Goal: Information Seeking & Learning: Find specific page/section

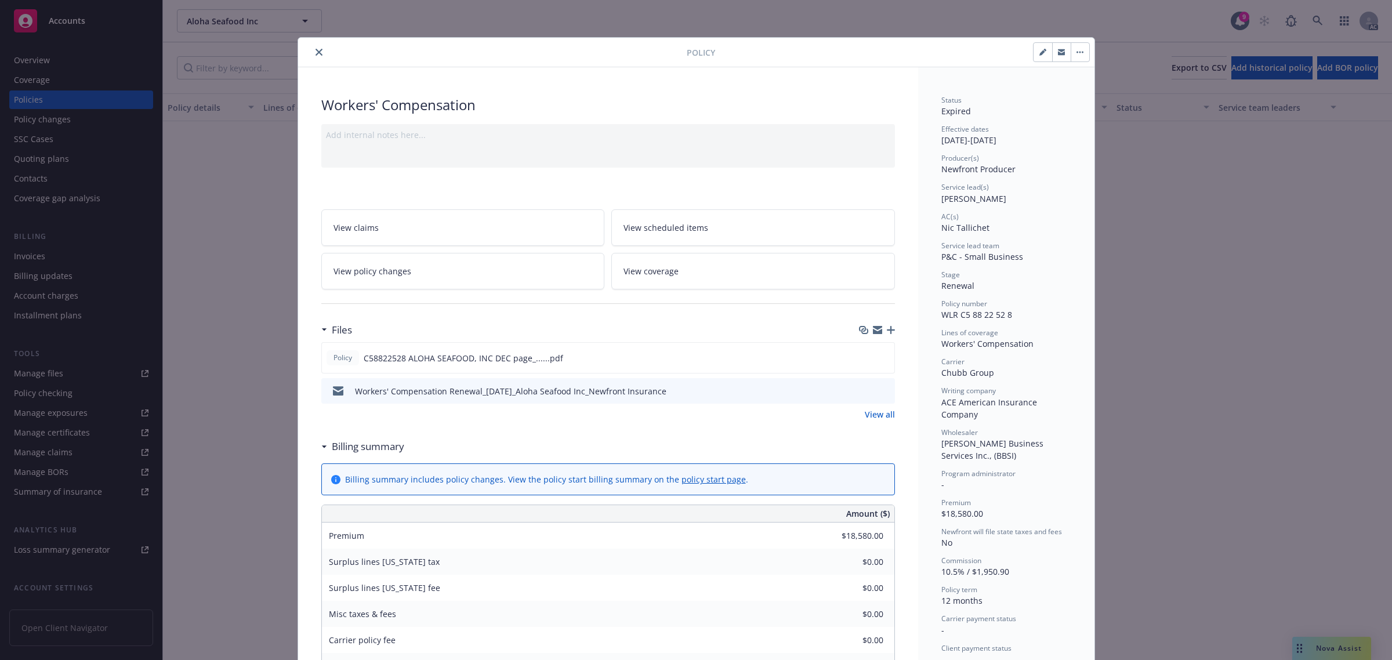
scroll to position [107, 0]
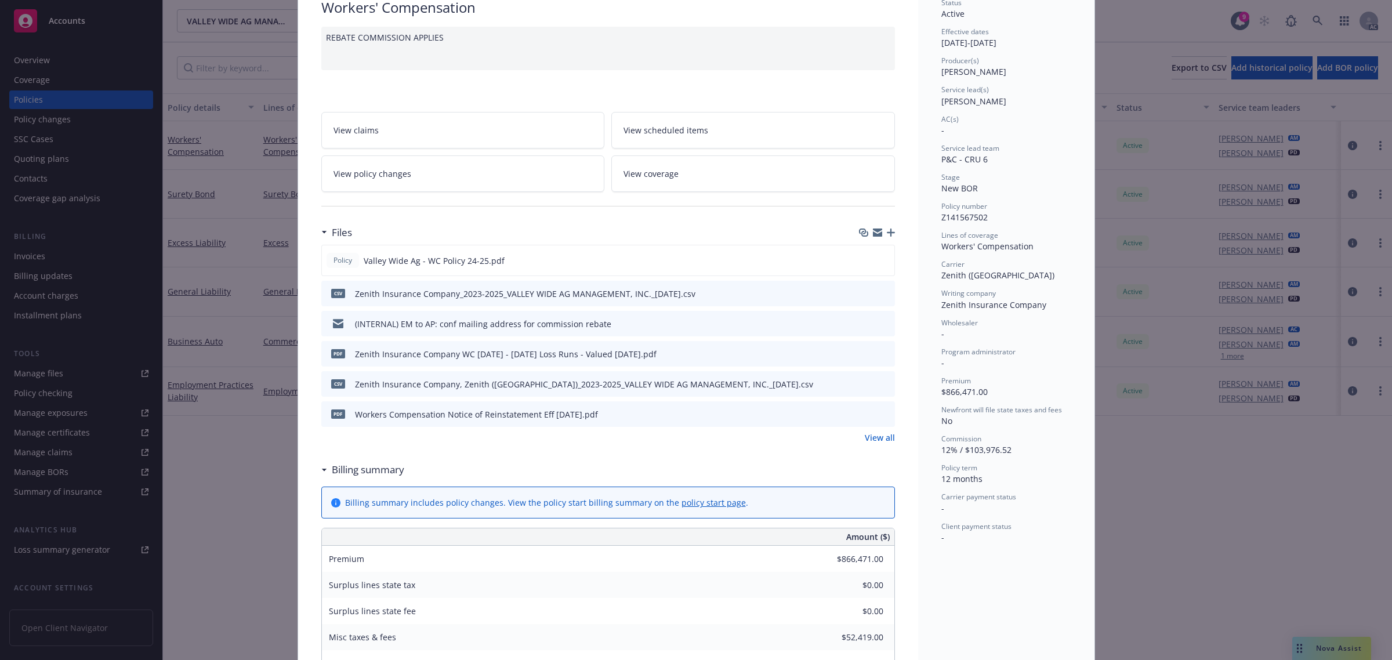
scroll to position [72, 0]
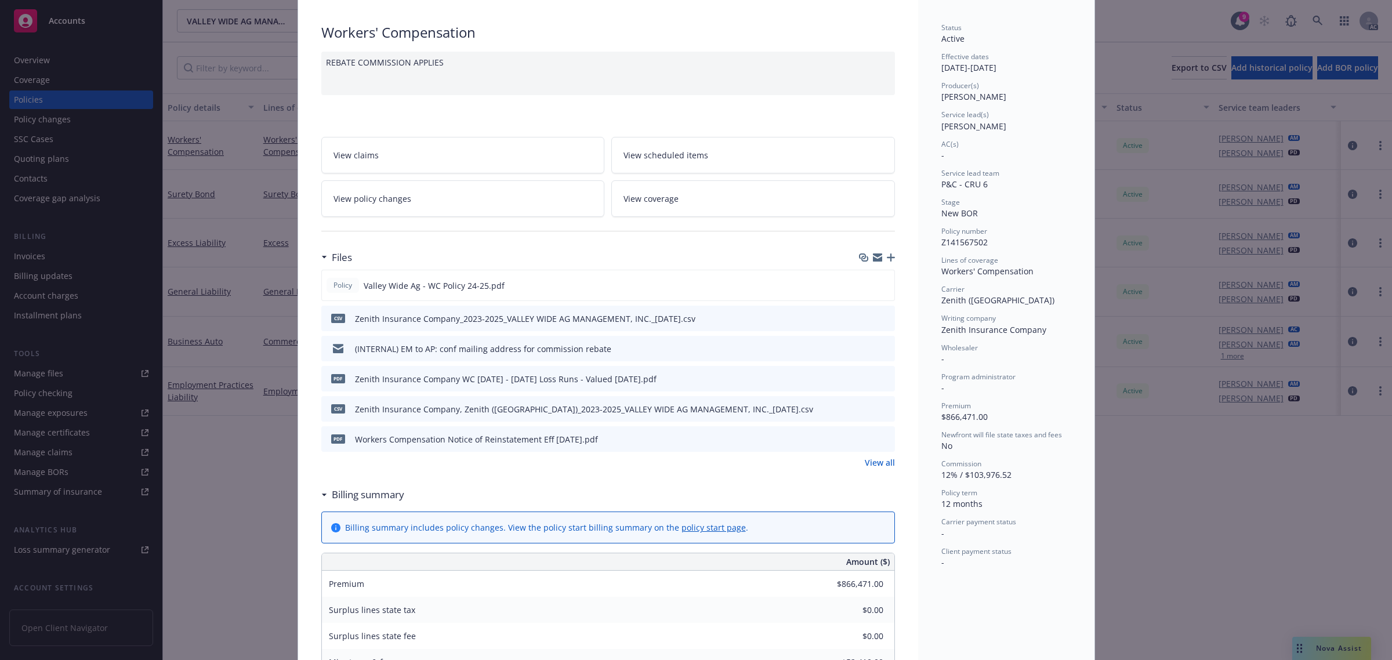
click at [878, 351] on icon "preview file" at bounding box center [883, 348] width 10 height 8
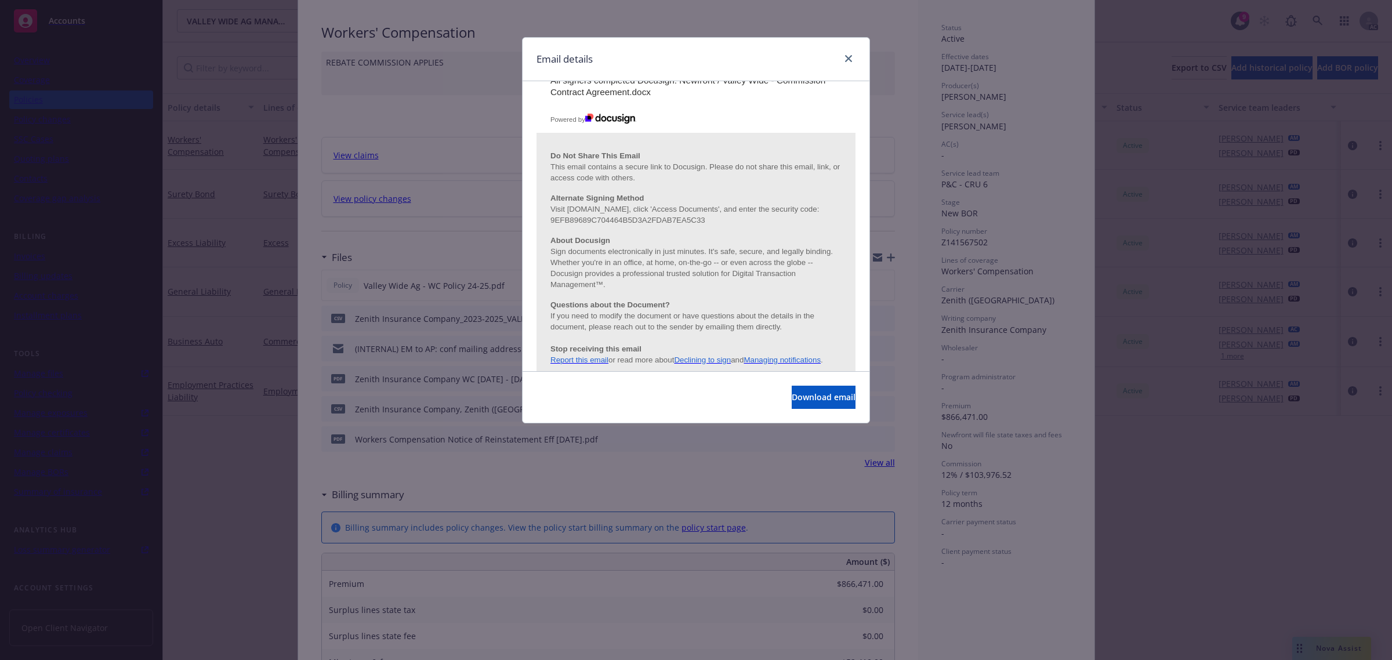
scroll to position [4437, 0]
click at [842, 57] on link "close" at bounding box center [848, 59] width 14 height 14
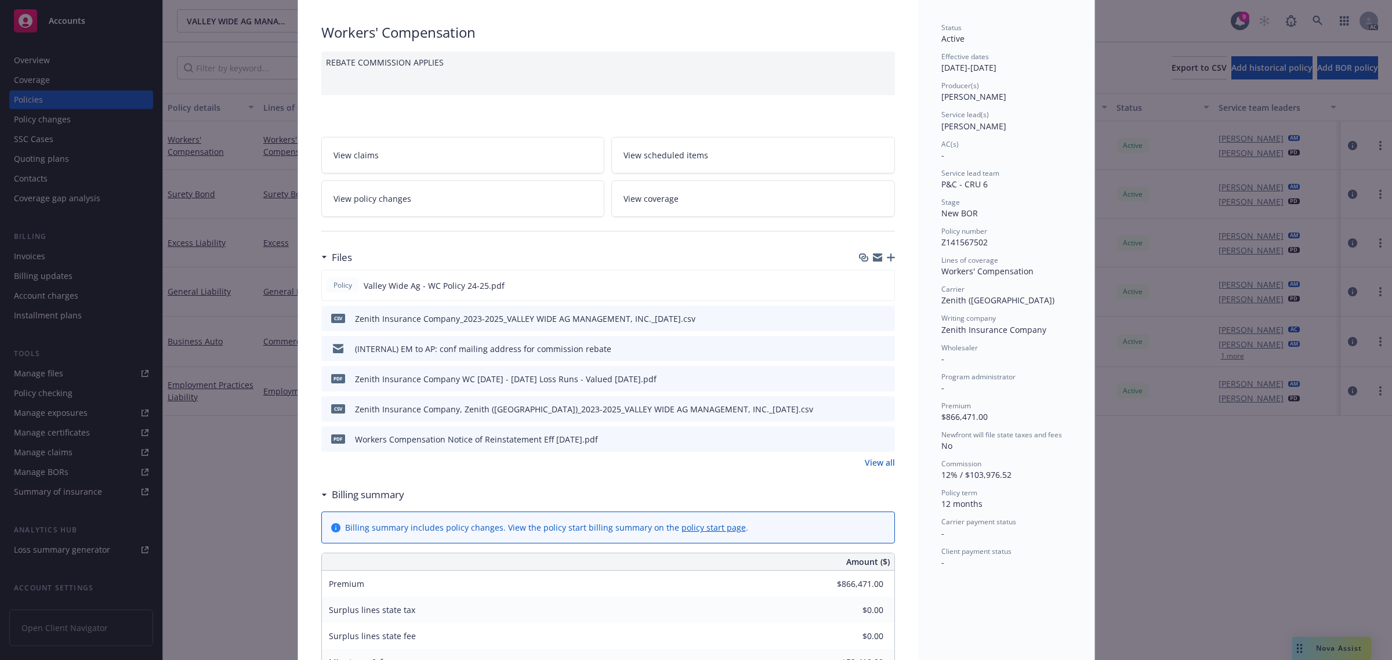
click at [844, 58] on div "REBATE COMMISSION APPLIES" at bounding box center [607, 73] width 573 height 43
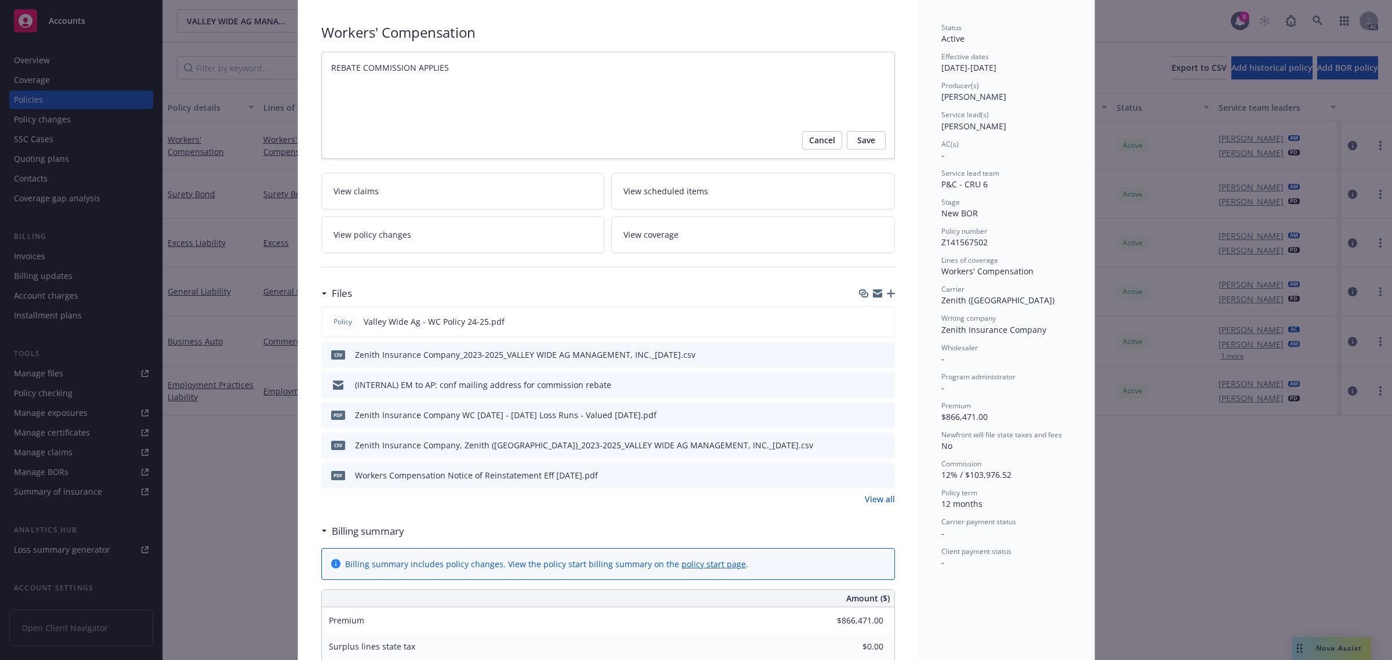
click at [226, 533] on div "Policy Workers' Compensation REBATE COMMISSION APPLIES Cancel Save View claims …" at bounding box center [696, 330] width 1392 height 660
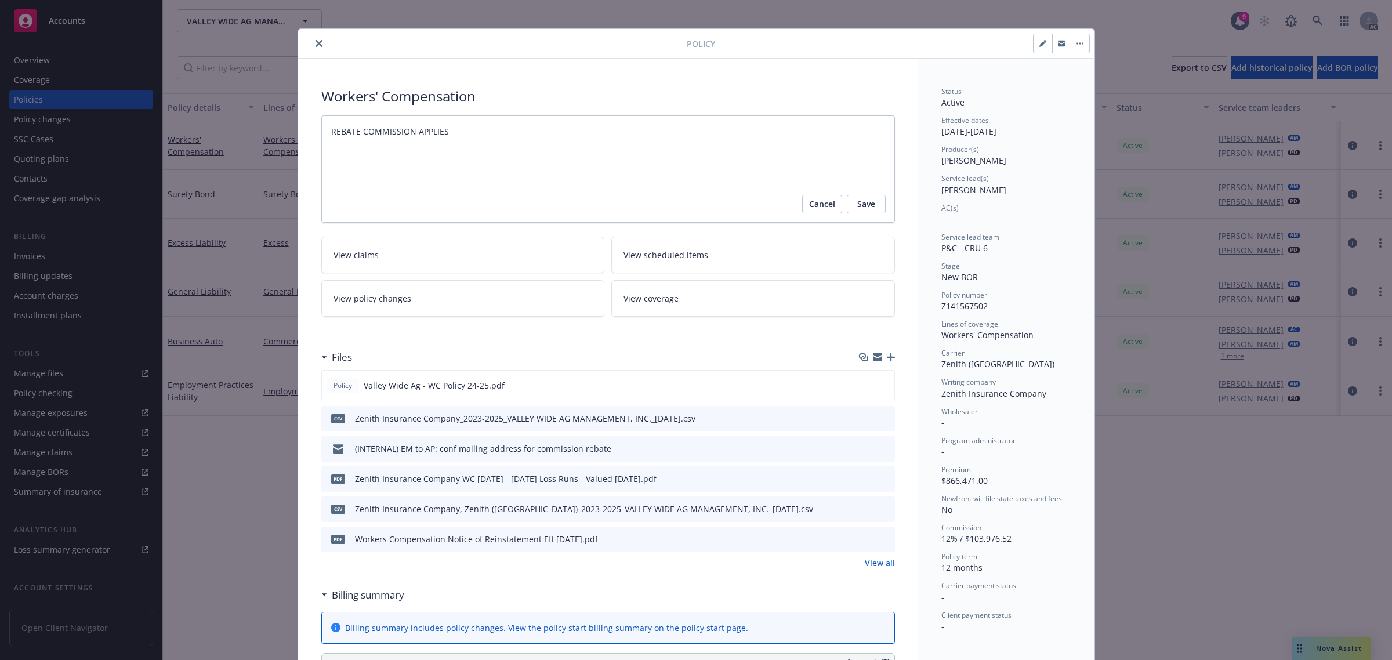
scroll to position [0, 0]
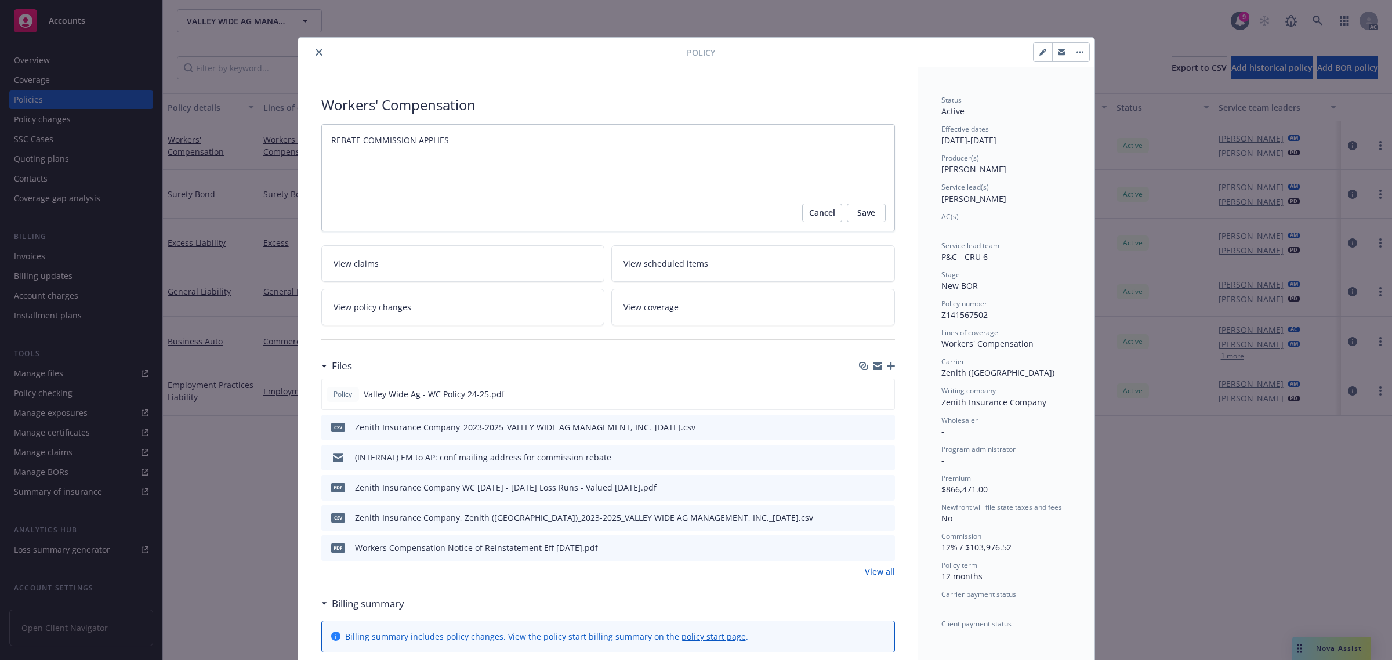
click at [315, 52] on icon "close" at bounding box center [318, 52] width 7 height 7
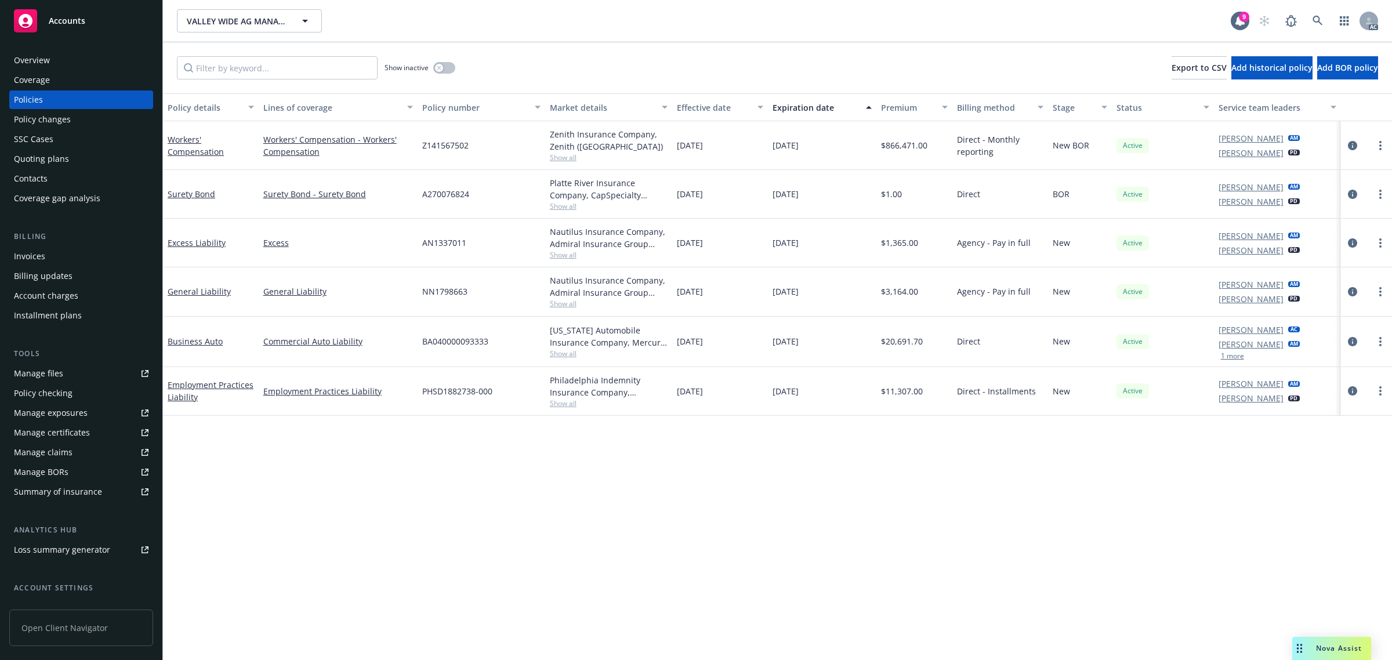
click at [77, 178] on div "Contacts" at bounding box center [81, 178] width 135 height 19
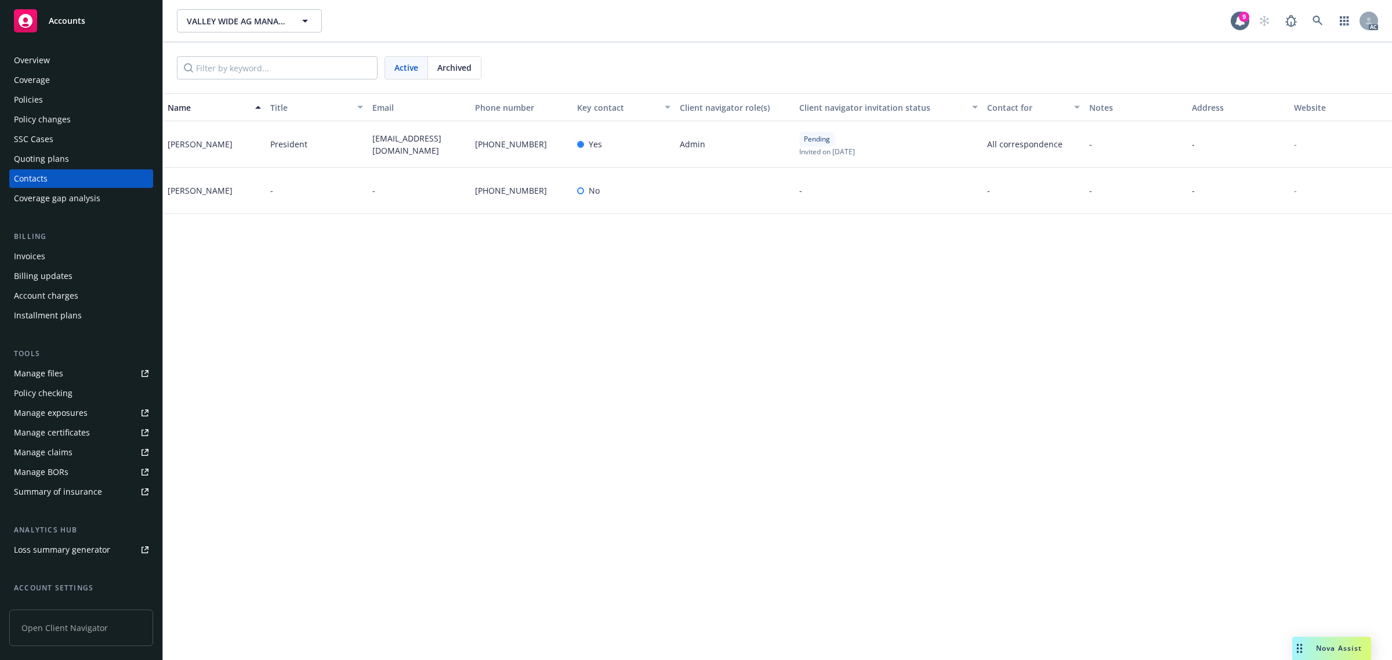
click at [50, 125] on div "Policy changes" at bounding box center [42, 119] width 57 height 19
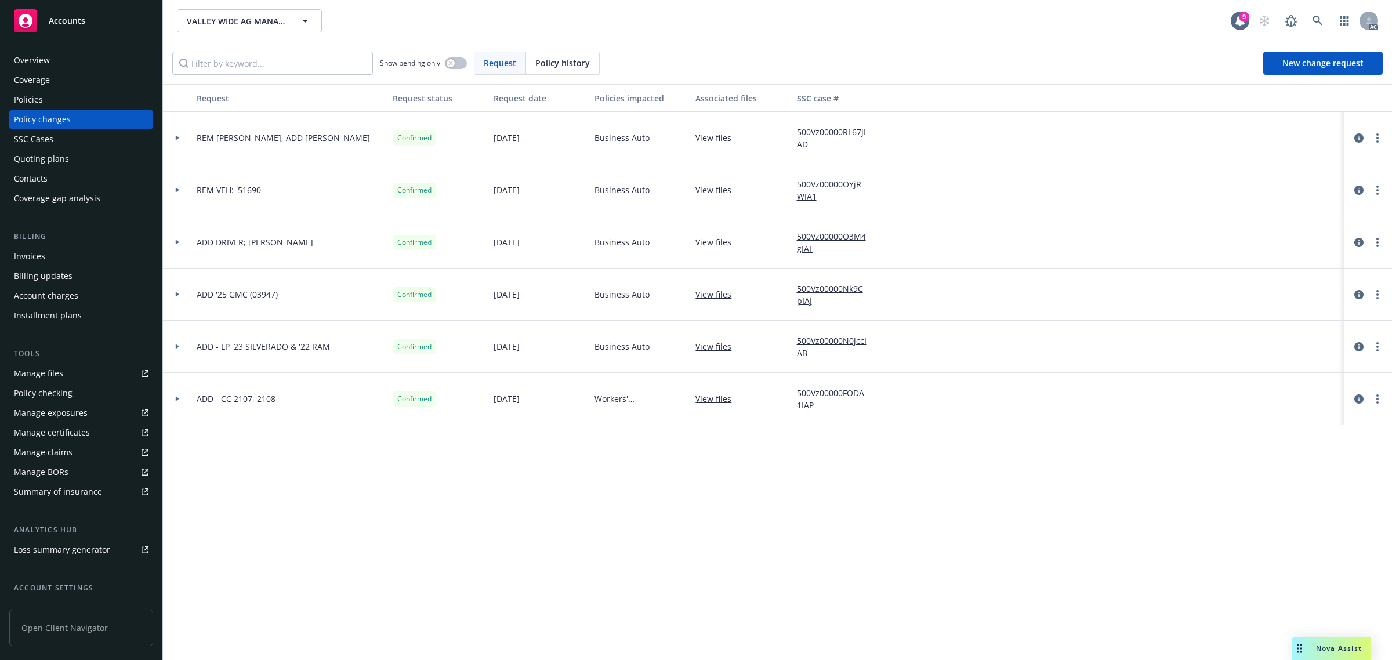
click at [52, 56] on div "Overview" at bounding box center [81, 60] width 135 height 19
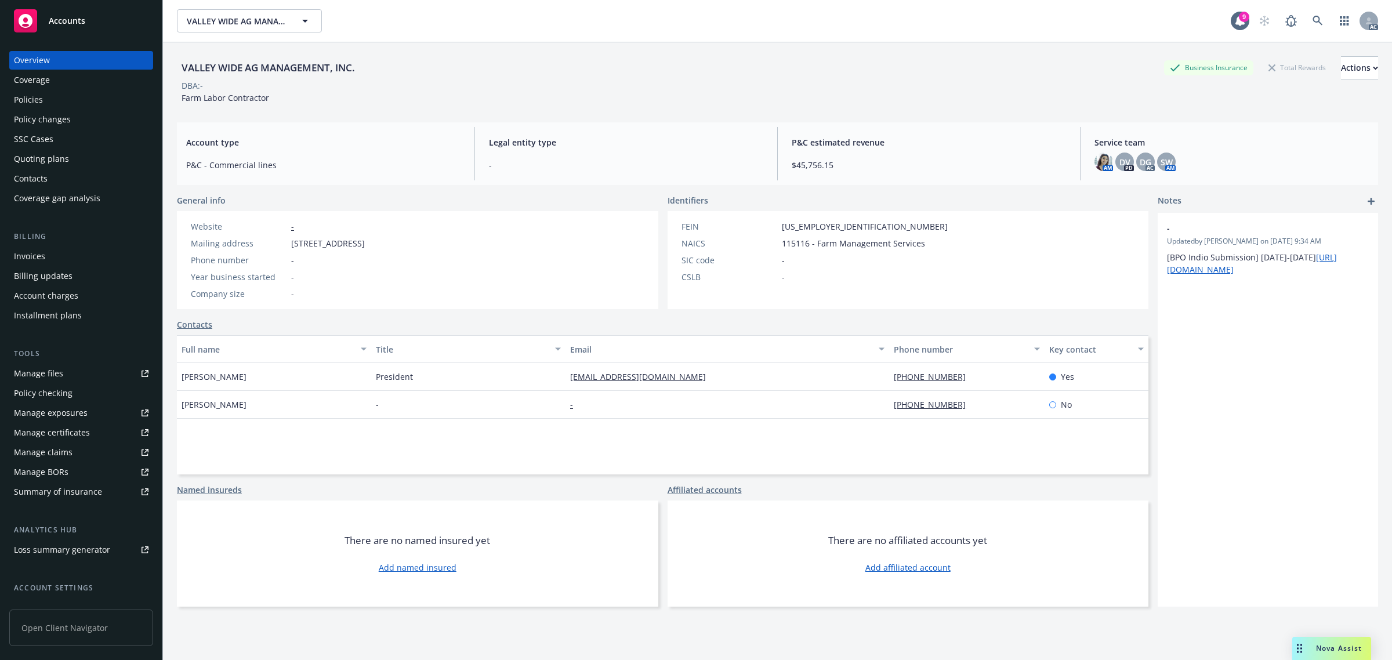
click at [83, 76] on div "Coverage" at bounding box center [81, 80] width 135 height 19
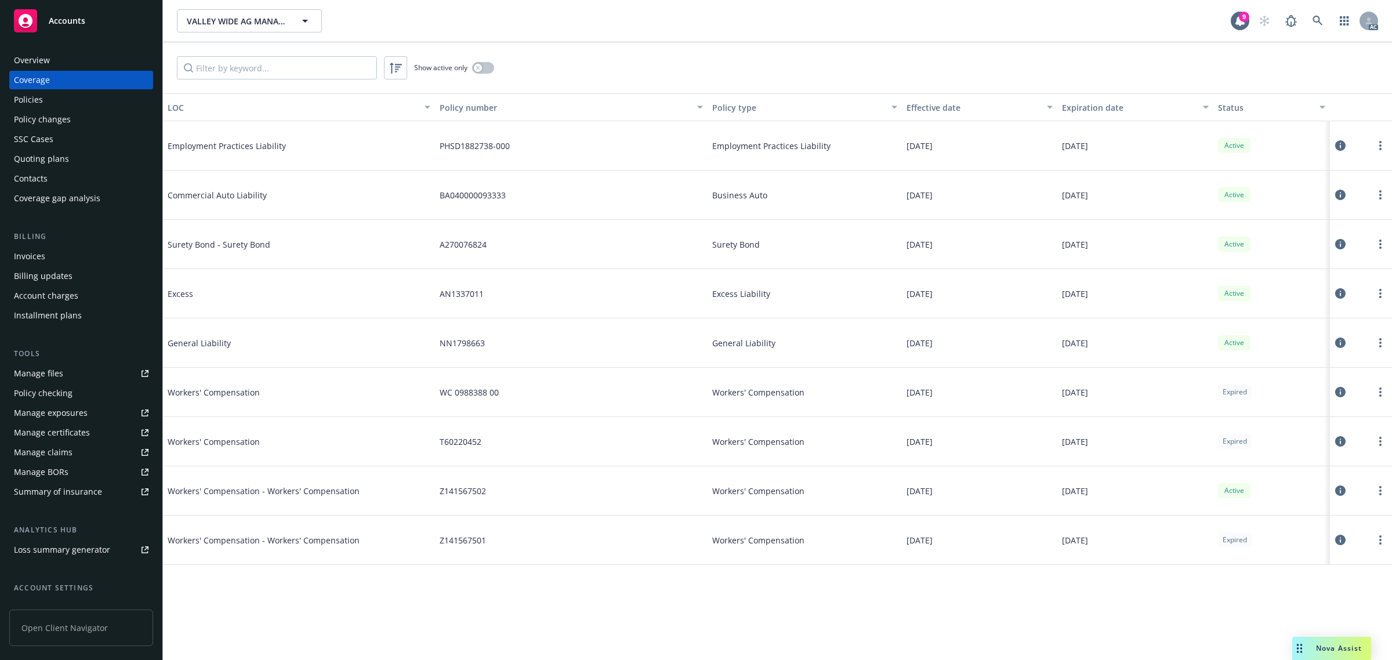
click at [73, 62] on div "Overview" at bounding box center [81, 60] width 135 height 19
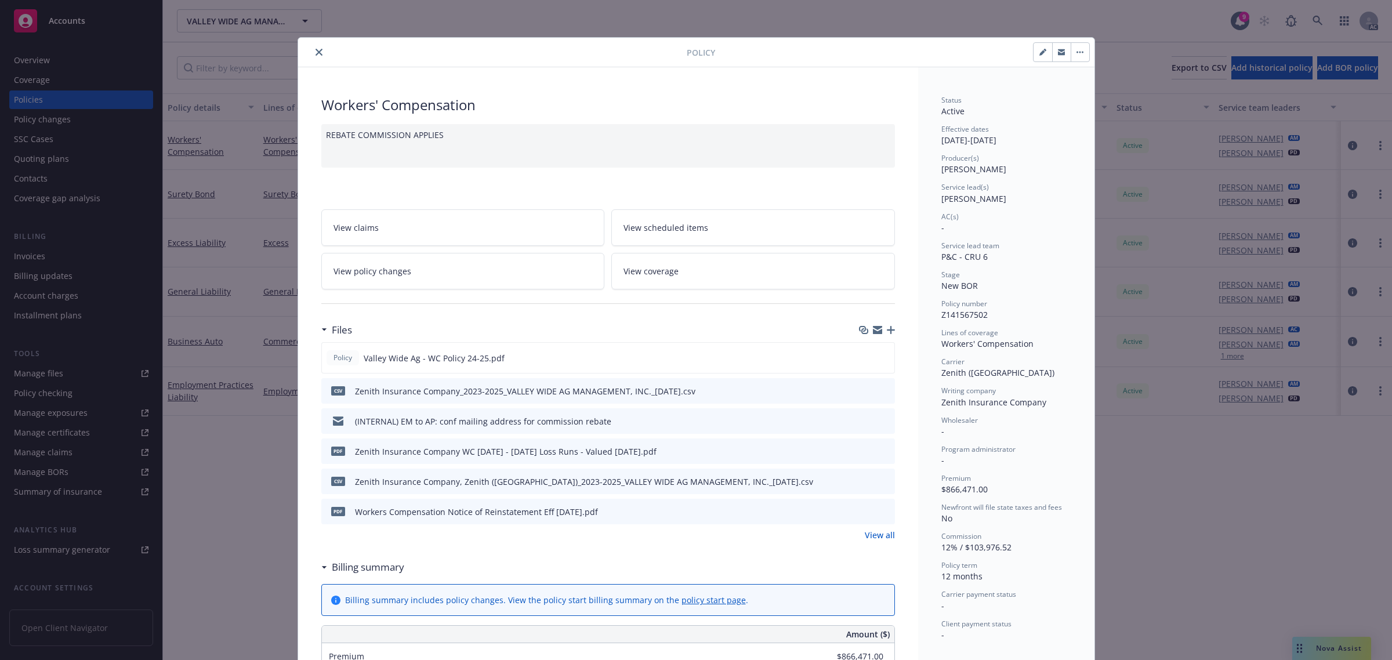
click at [870, 538] on link "View all" at bounding box center [880, 535] width 30 height 12
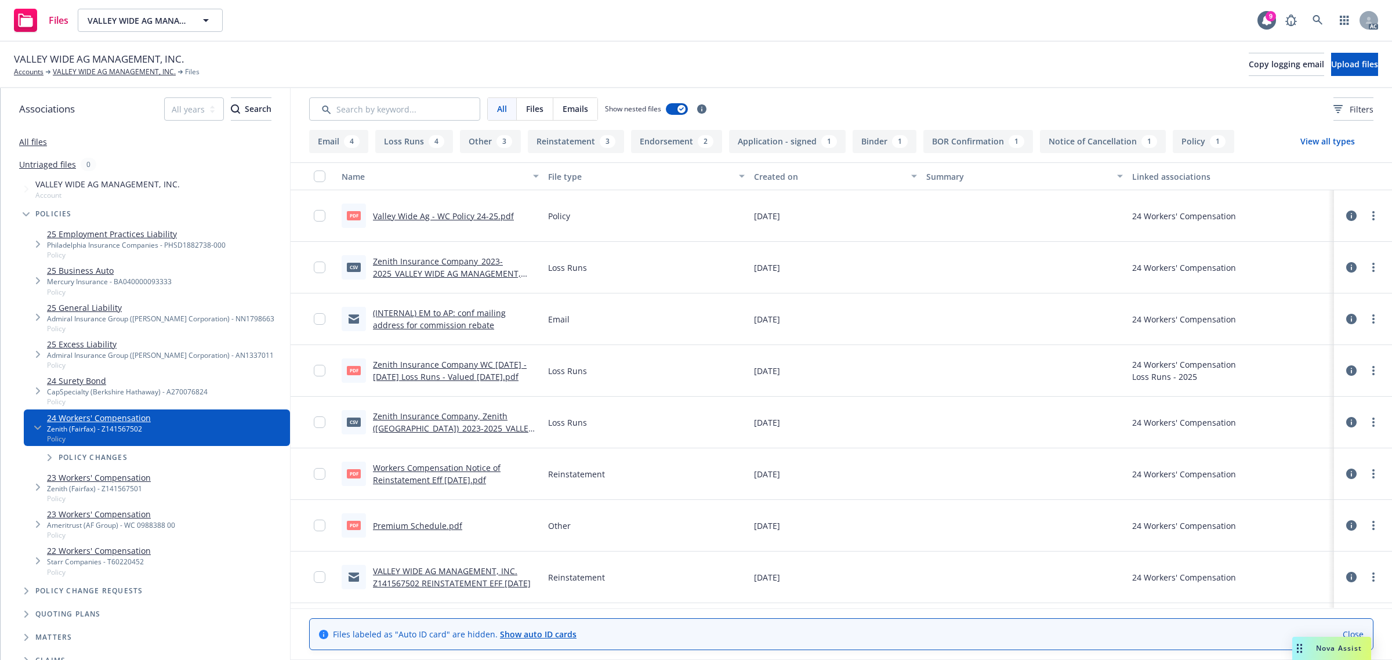
click at [440, 432] on link "Zenith Insurance Company, Zenith ([GEOGRAPHIC_DATA])_2023-2025_VALLEY WIDE AG M…" at bounding box center [453, 428] width 160 height 35
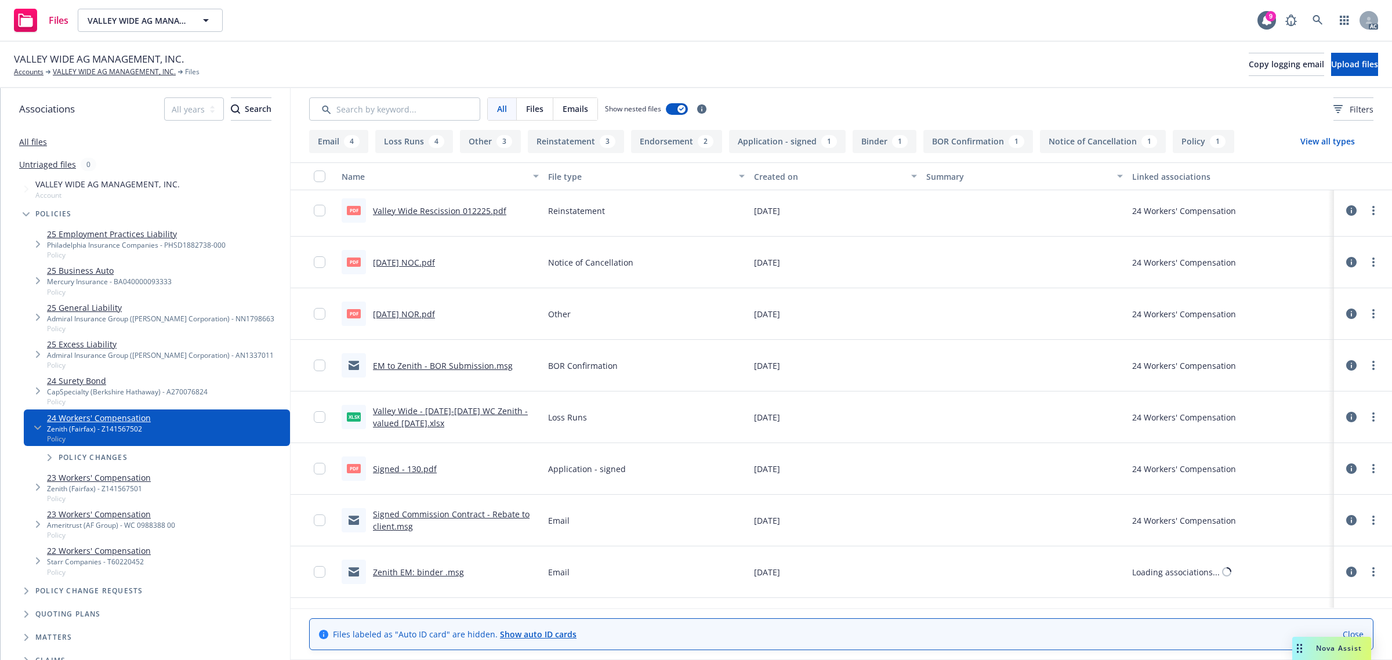
scroll to position [652, 0]
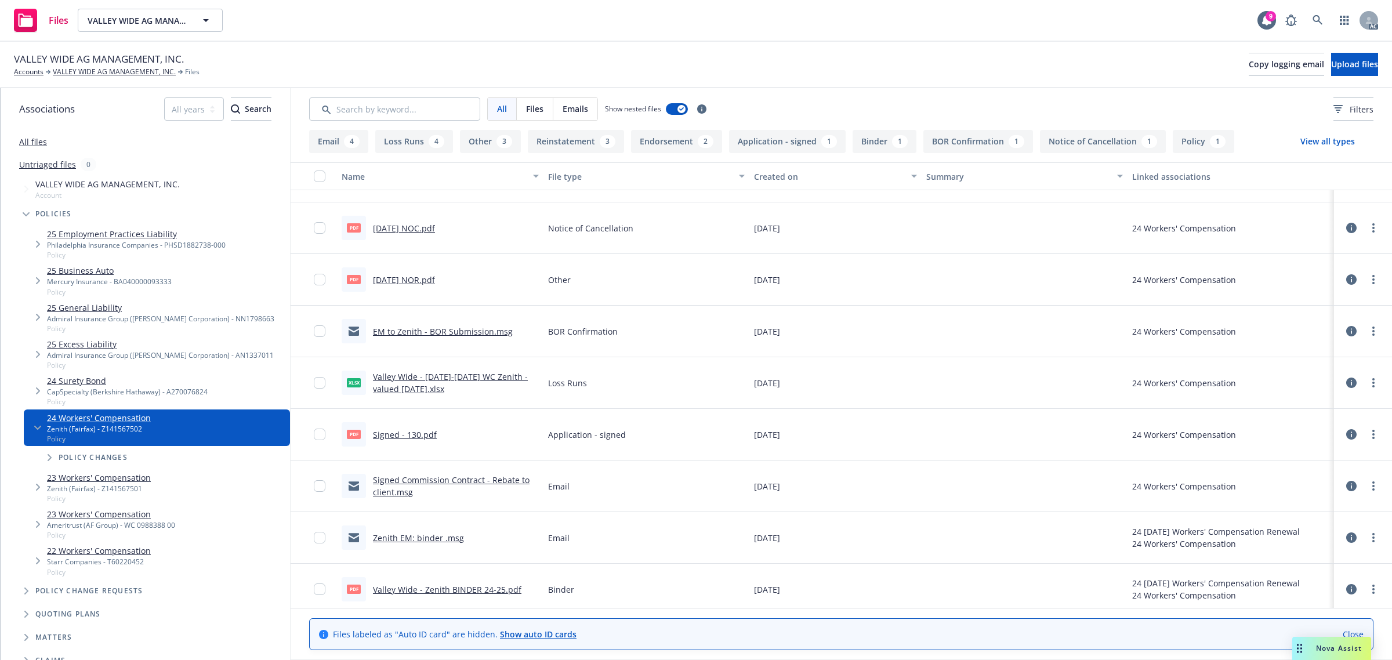
click at [477, 482] on link "Signed Commission Contract - Rebate to client.msg" at bounding box center [451, 485] width 157 height 23
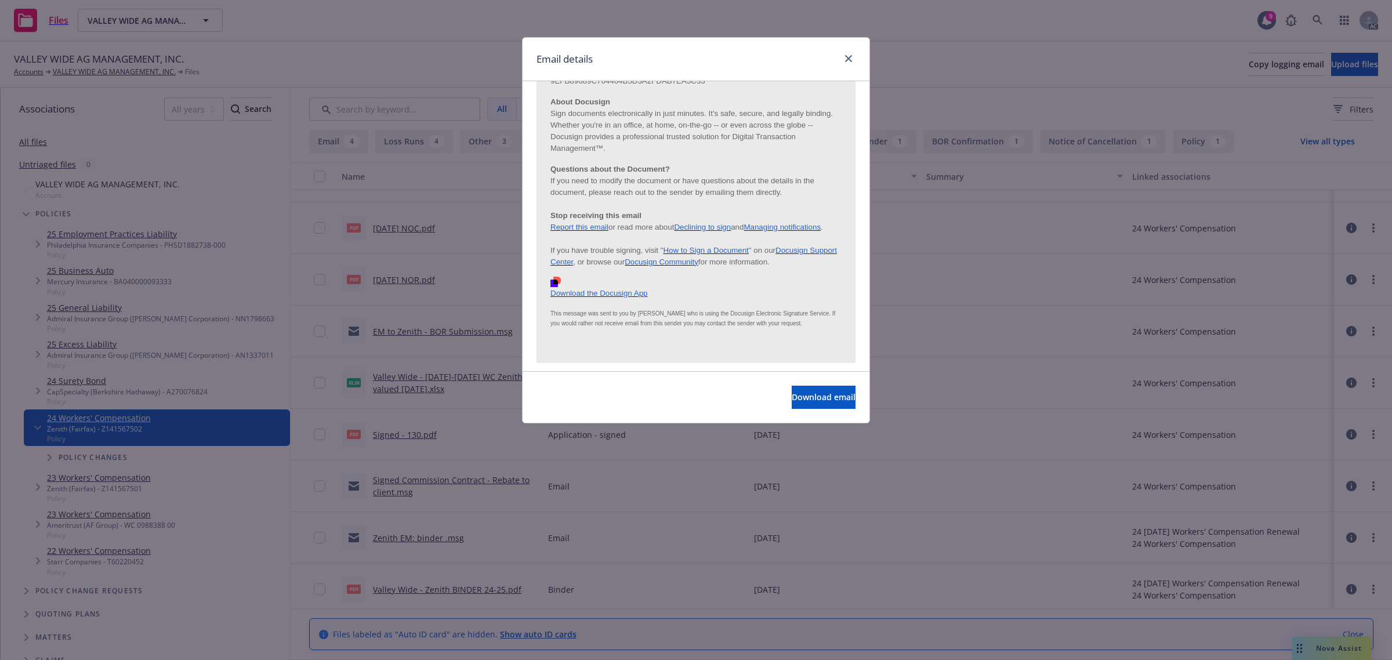
scroll to position [943, 0]
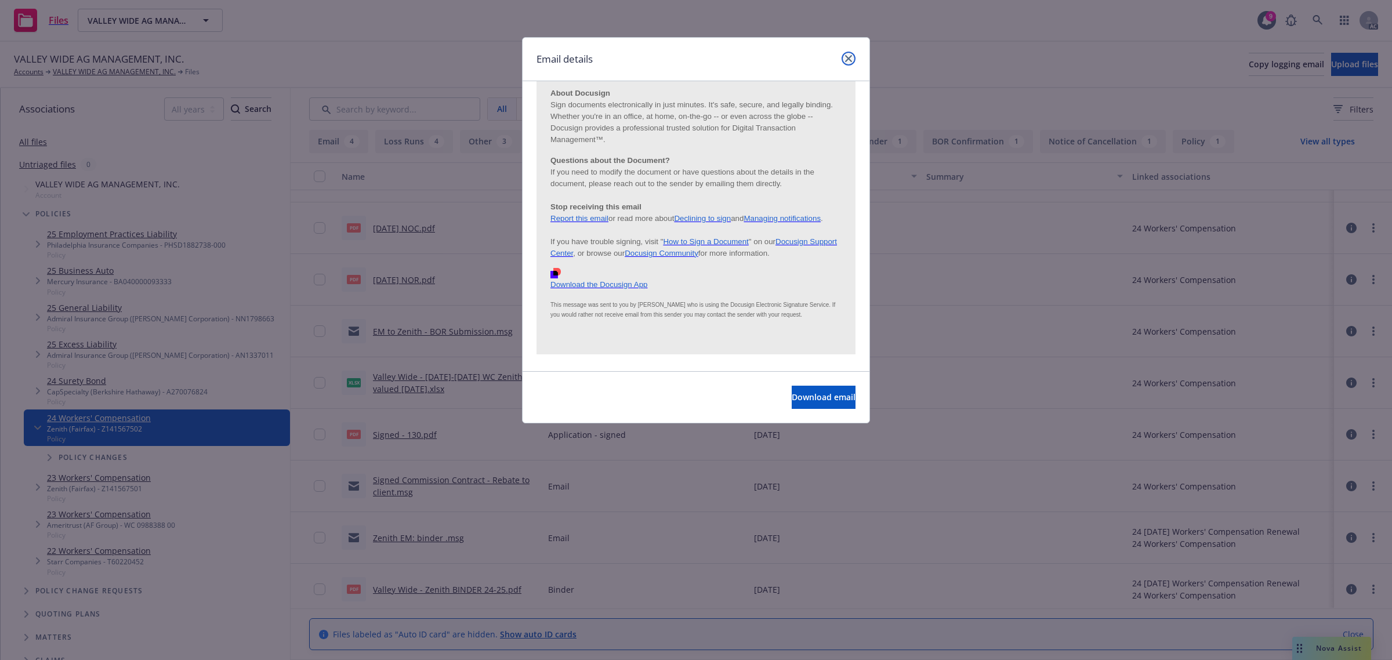
click at [847, 61] on icon "close" at bounding box center [848, 58] width 7 height 7
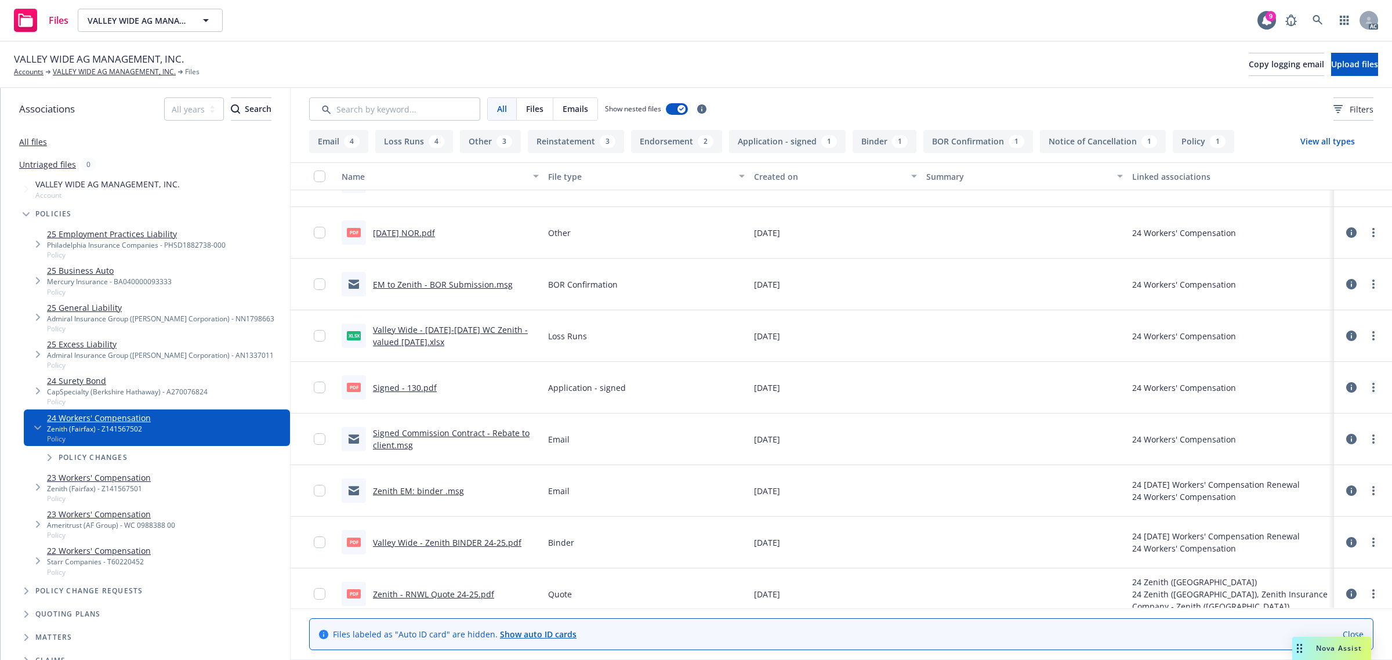
scroll to position [711, 0]
